Goal: Information Seeking & Learning: Learn about a topic

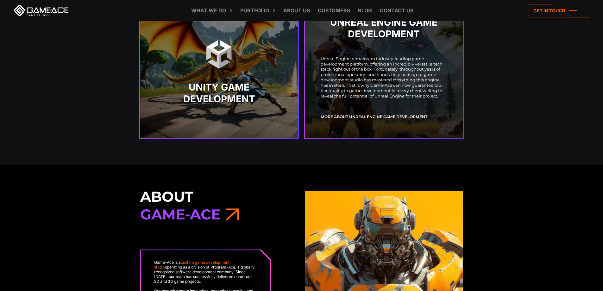
scroll to position [1425, 0]
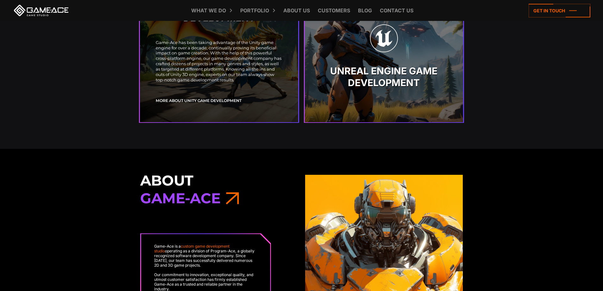
click at [251, 78] on strong "Unity Game Development" at bounding box center [219, 77] width 127 height 24
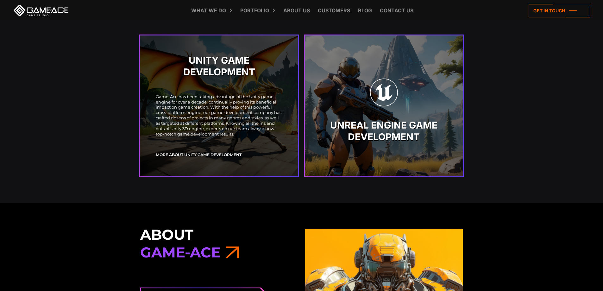
scroll to position [1362, 0]
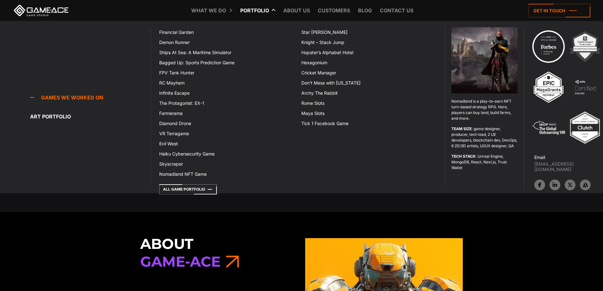
click at [270, 11] on link "Portfolio" at bounding box center [254, 10] width 35 height 21
click at [265, 5] on link "Portfolio" at bounding box center [254, 10] width 35 height 21
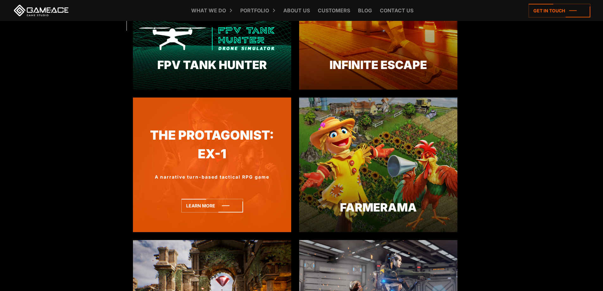
scroll to position [317, 0]
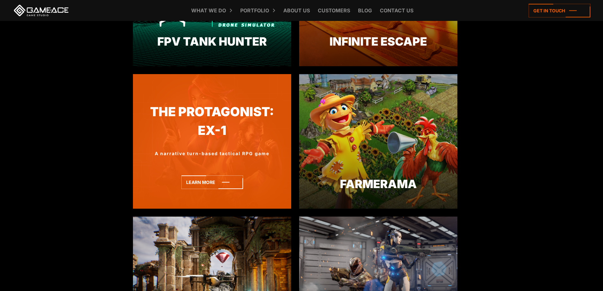
click at [212, 150] on div "A narrative turn-based tactical RPG game" at bounding box center [212, 153] width 158 height 7
click at [212, 187] on icon at bounding box center [212, 182] width 62 height 14
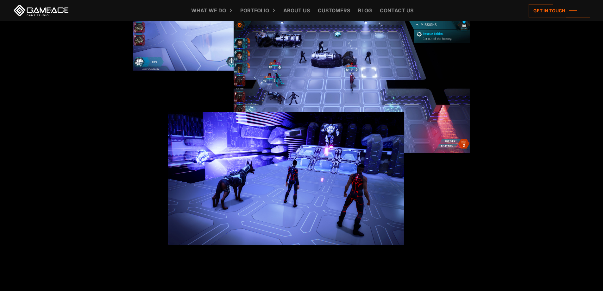
scroll to position [727, 0]
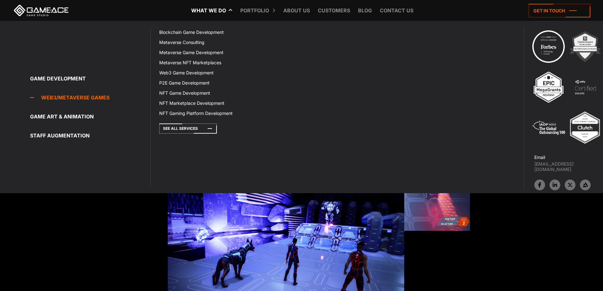
click at [99, 101] on link "Web3/Metaverse Games" at bounding box center [90, 97] width 120 height 13
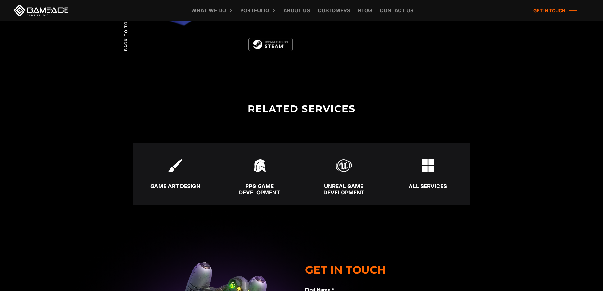
scroll to position [1804, 0]
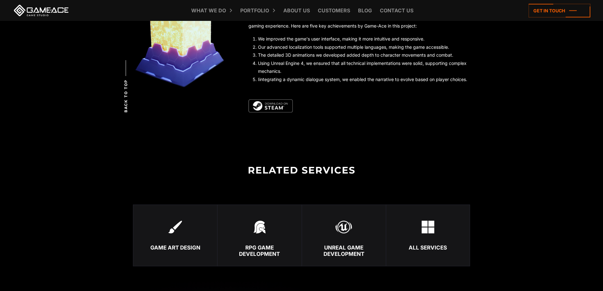
click at [272, 102] on img at bounding box center [271, 105] width 44 height 13
